Goal: Navigation & Orientation: Find specific page/section

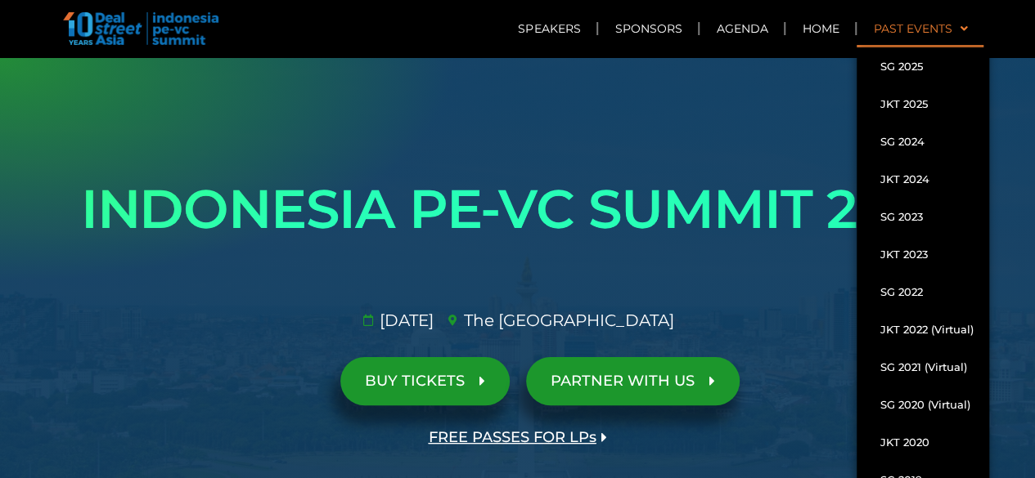
click at [937, 16] on link "Past Events" at bounding box center [919, 29] width 127 height 38
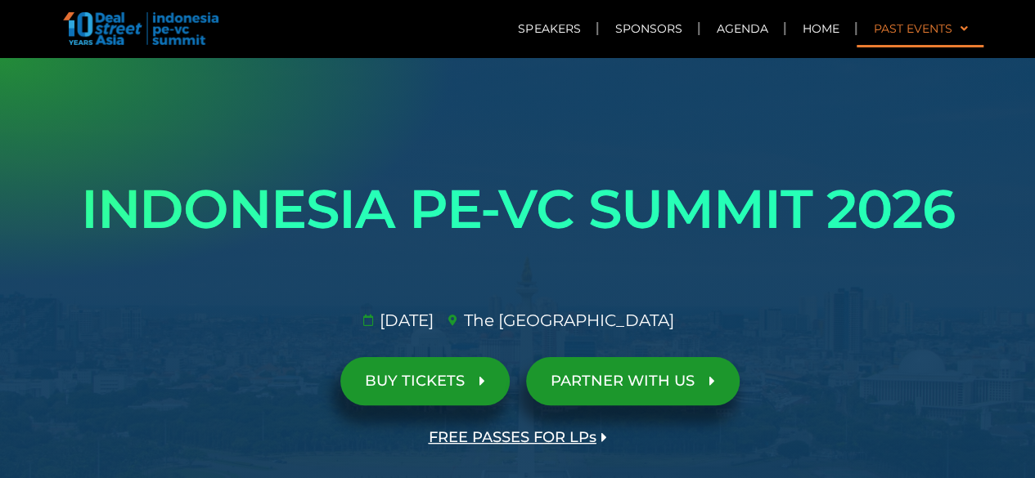
click at [924, 34] on link "Past Events" at bounding box center [919, 29] width 127 height 38
click at [819, 24] on link "Home" at bounding box center [820, 29] width 70 height 38
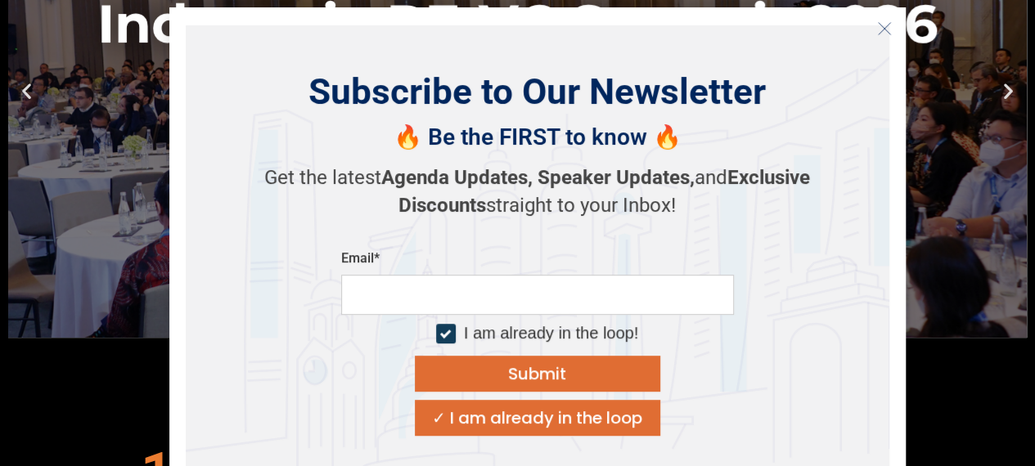
scroll to position [245, 0]
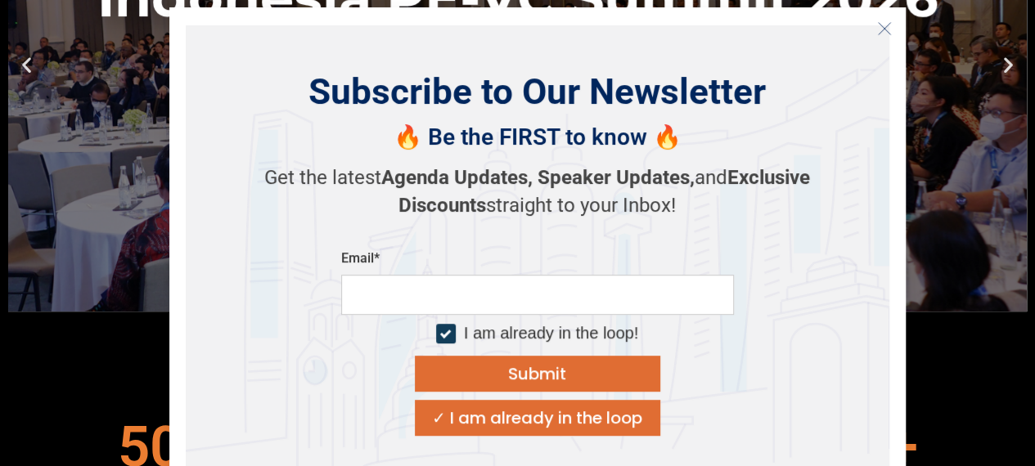
click at [872, 30] on button "Close" at bounding box center [884, 29] width 26 height 26
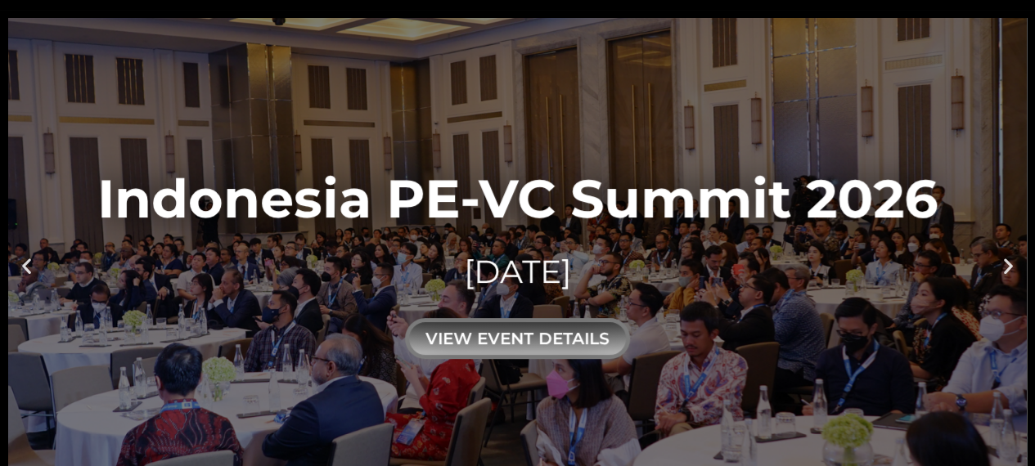
scroll to position [0, 0]
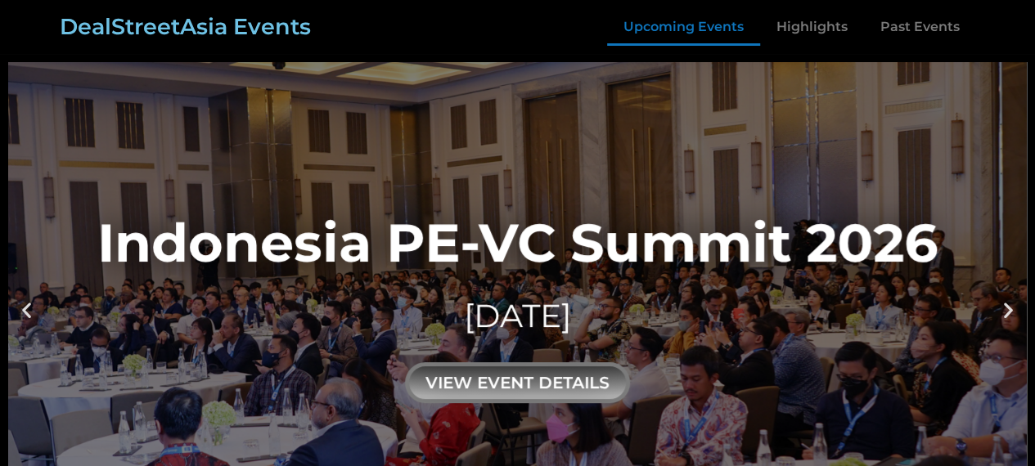
click at [691, 32] on link "Upcoming Events" at bounding box center [683, 27] width 153 height 38
